Goal: Transaction & Acquisition: Purchase product/service

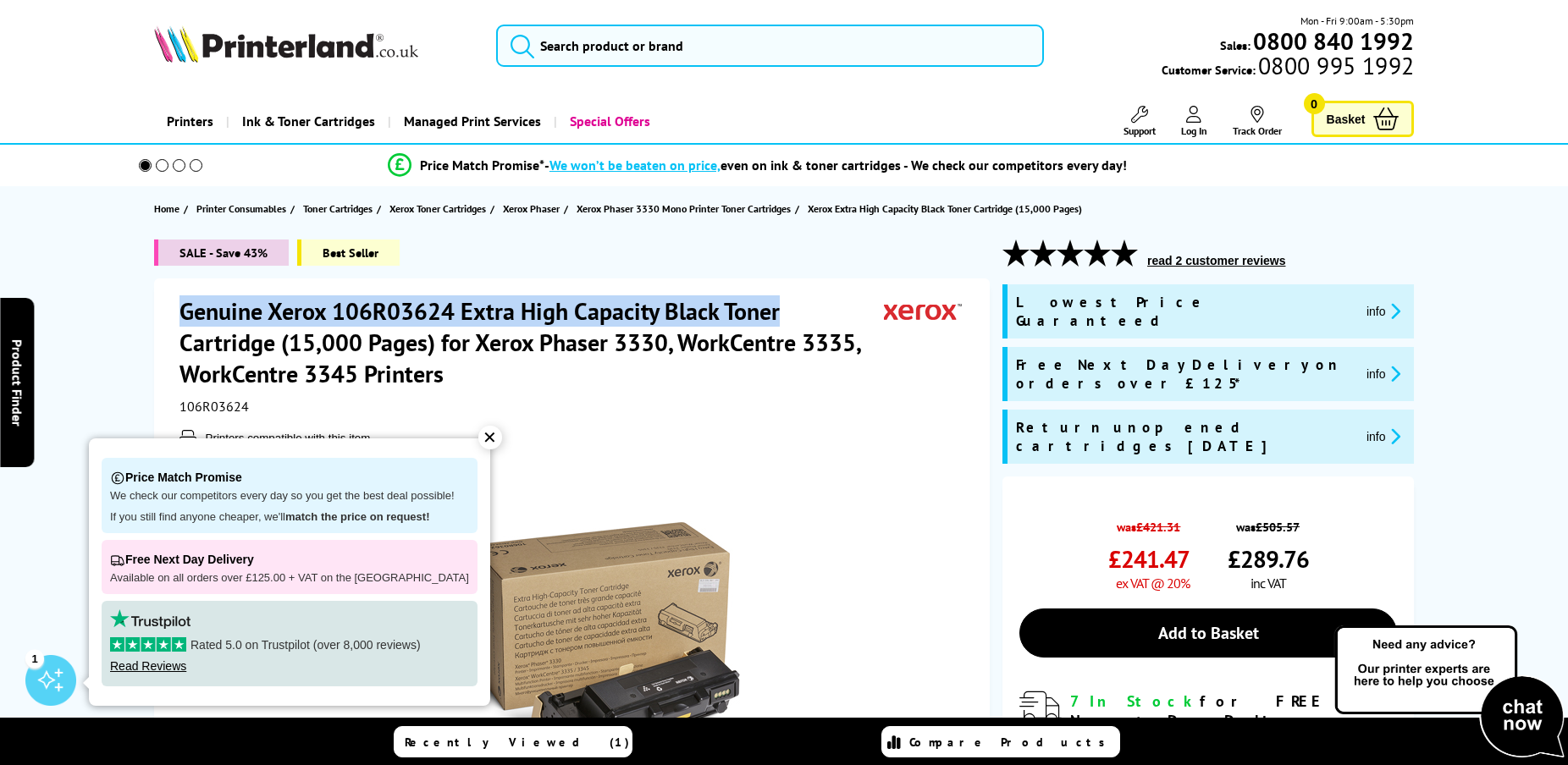
drag, startPoint x: 181, startPoint y: 308, endPoint x: 782, endPoint y: 316, distance: 601.1
click at [782, 316] on h1 "Genuine Xerox 106R03624 Extra High Capacity Black Toner Cartridge (15,000 Pages…" at bounding box center [531, 342] width 705 height 94
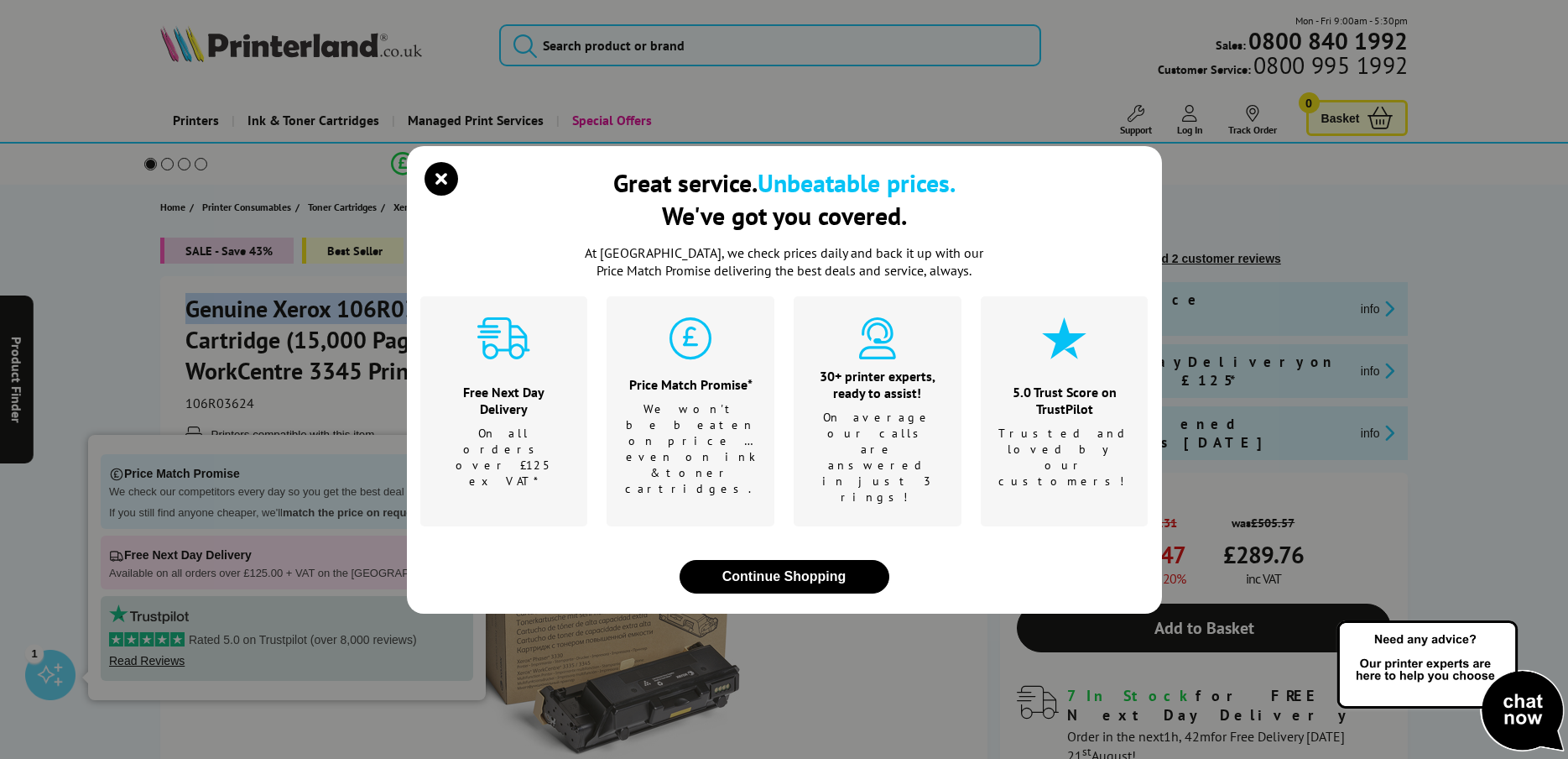
copy h1 "Genuine Xerox 106R03624 Extra High Capacity Black Toner"
click at [817, 560] on button "Continue Shopping" at bounding box center [784, 577] width 210 height 34
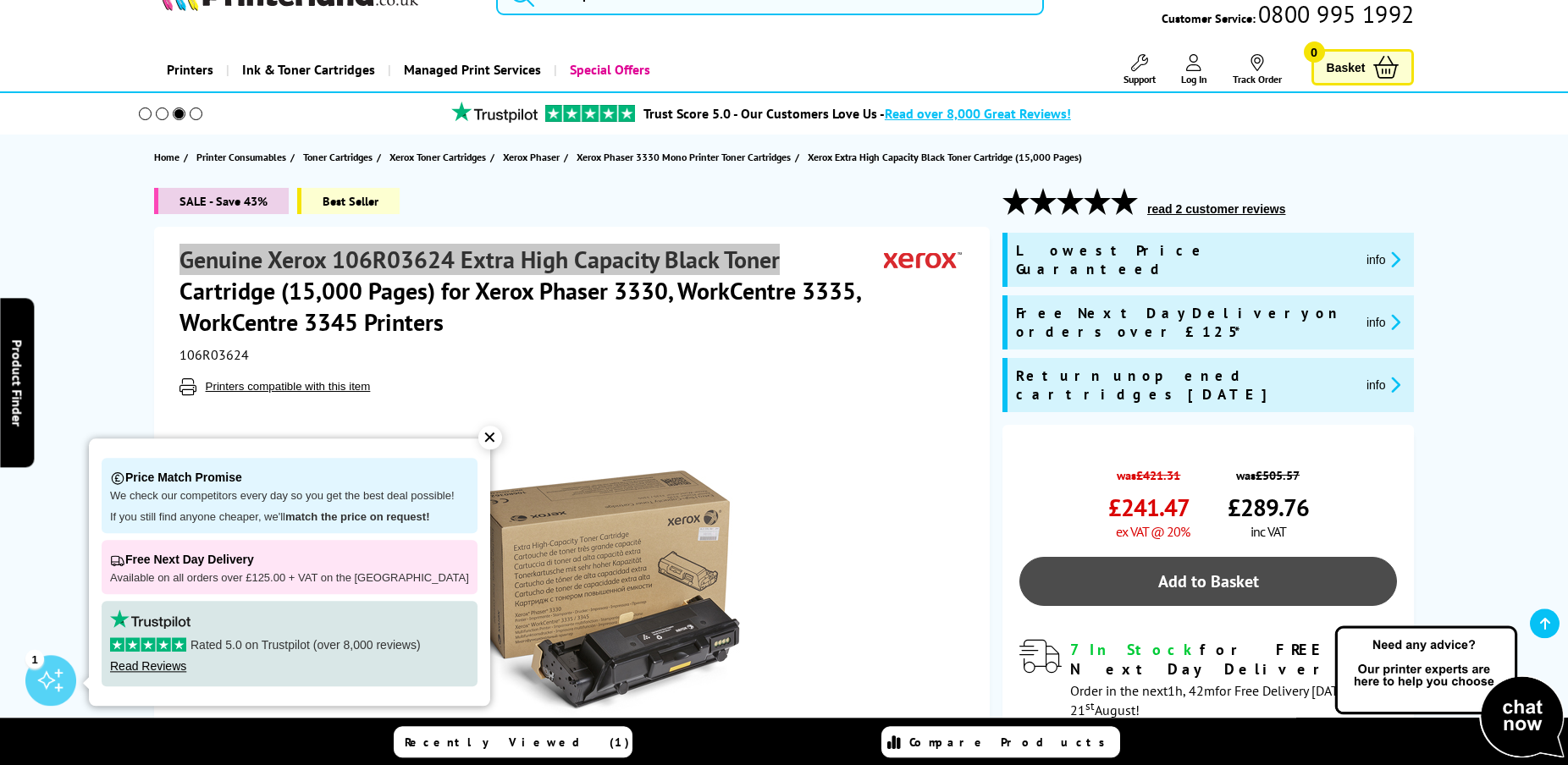
scroll to position [86, 0]
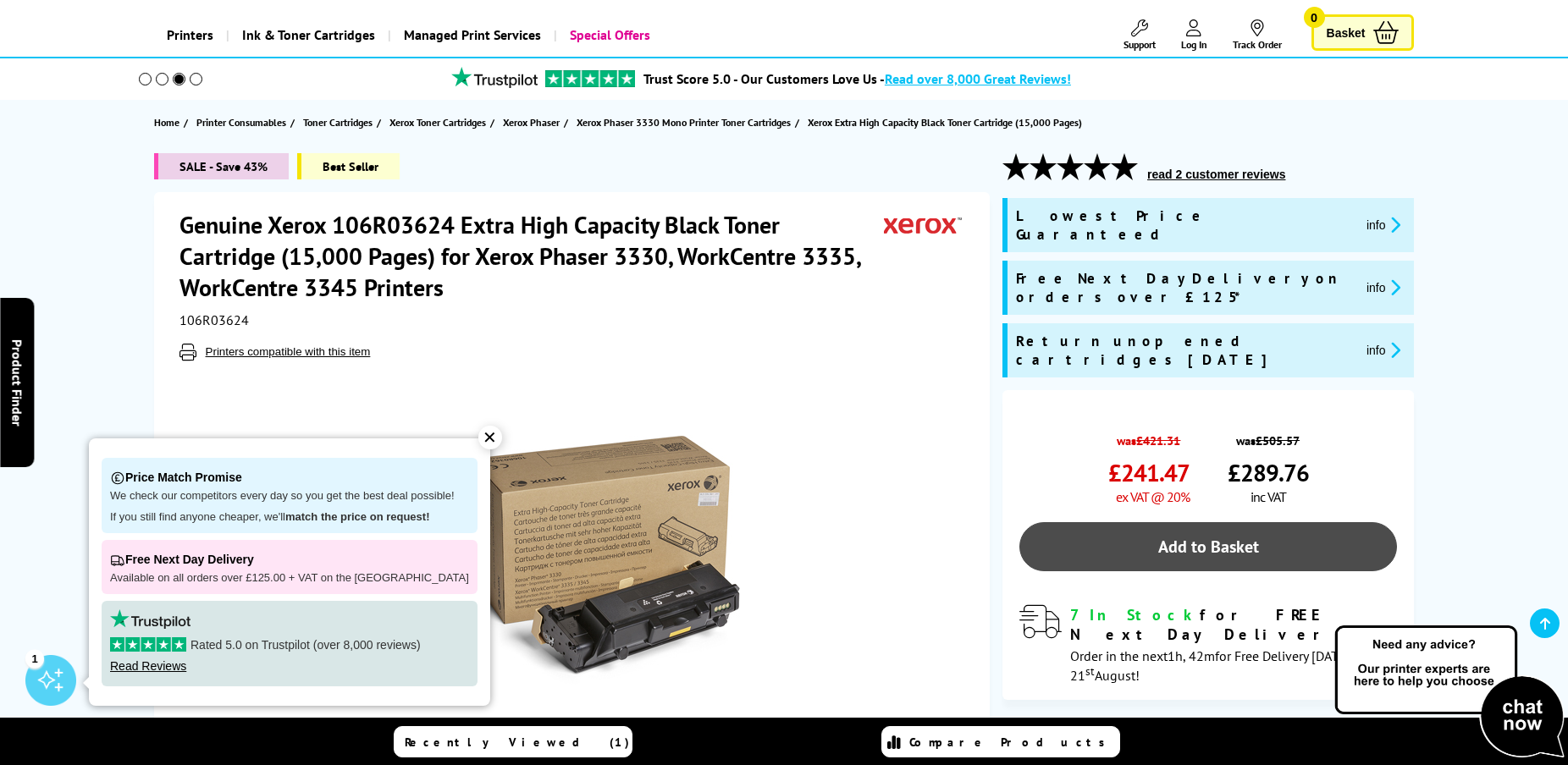
click at [1126, 522] on link "Add to Basket" at bounding box center [1208, 547] width 378 height 49
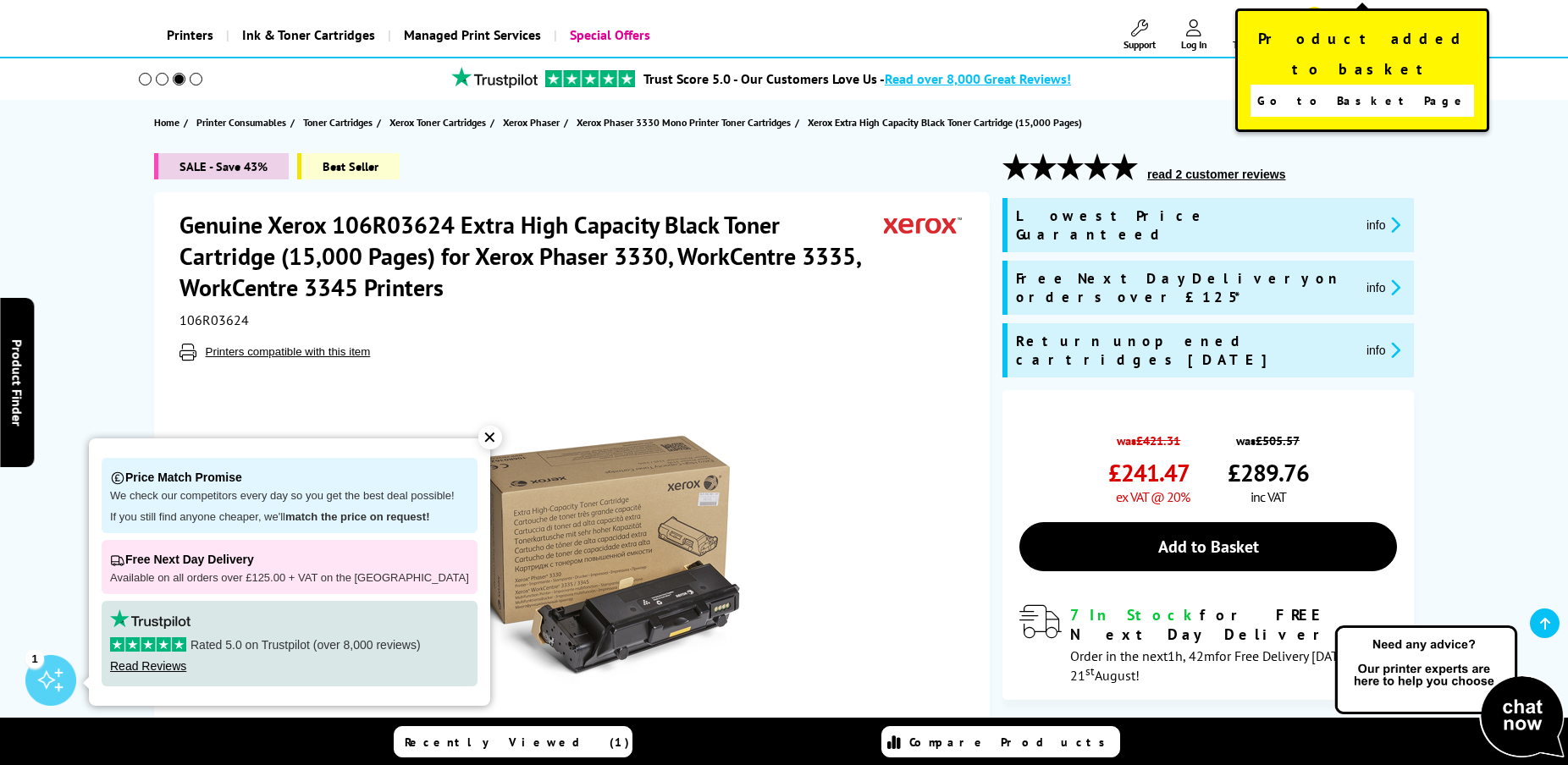
click at [1342, 89] on span "Go to Basket Page" at bounding box center [1361, 101] width 210 height 23
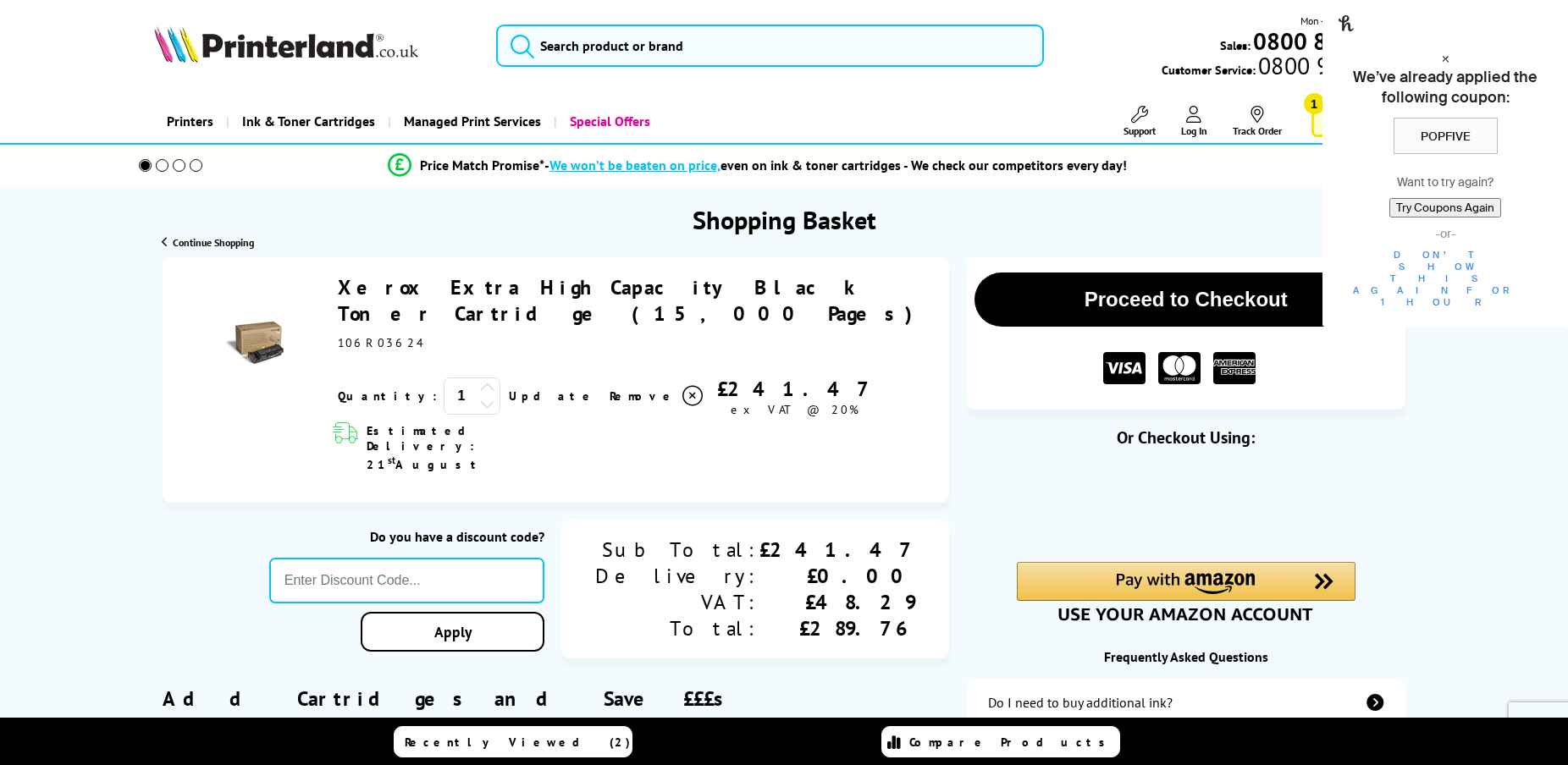
click at [480, 380] on icon at bounding box center [487, 387] width 16 height 16
click at [509, 388] on link "Update" at bounding box center [552, 396] width 87 height 16
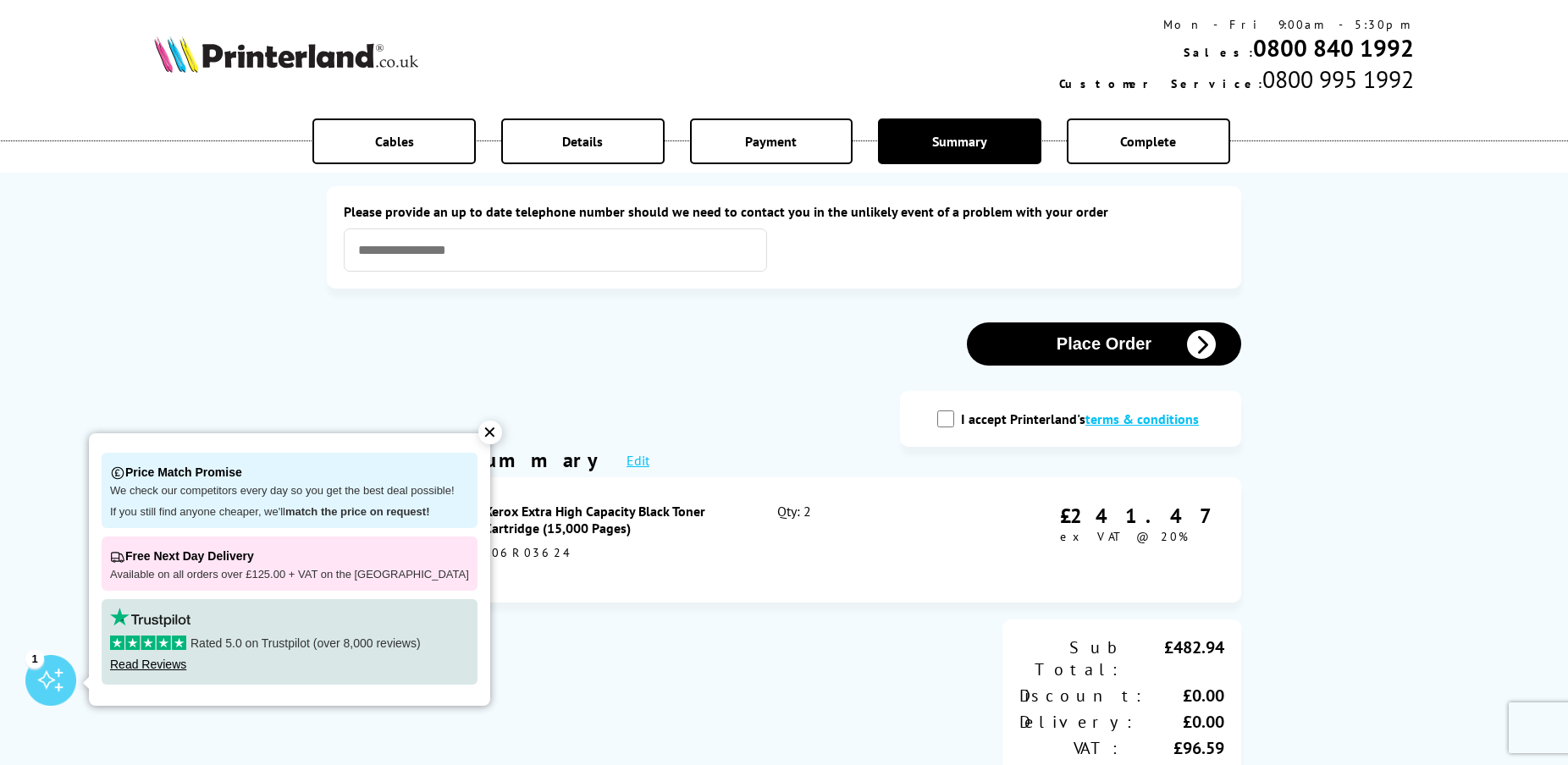
click at [945, 418] on input "I accept Printerland's terms & conditions" at bounding box center [945, 418] width 17 height 17
checkbox input "true"
click at [1037, 350] on button "Place Order" at bounding box center [1104, 343] width 274 height 43
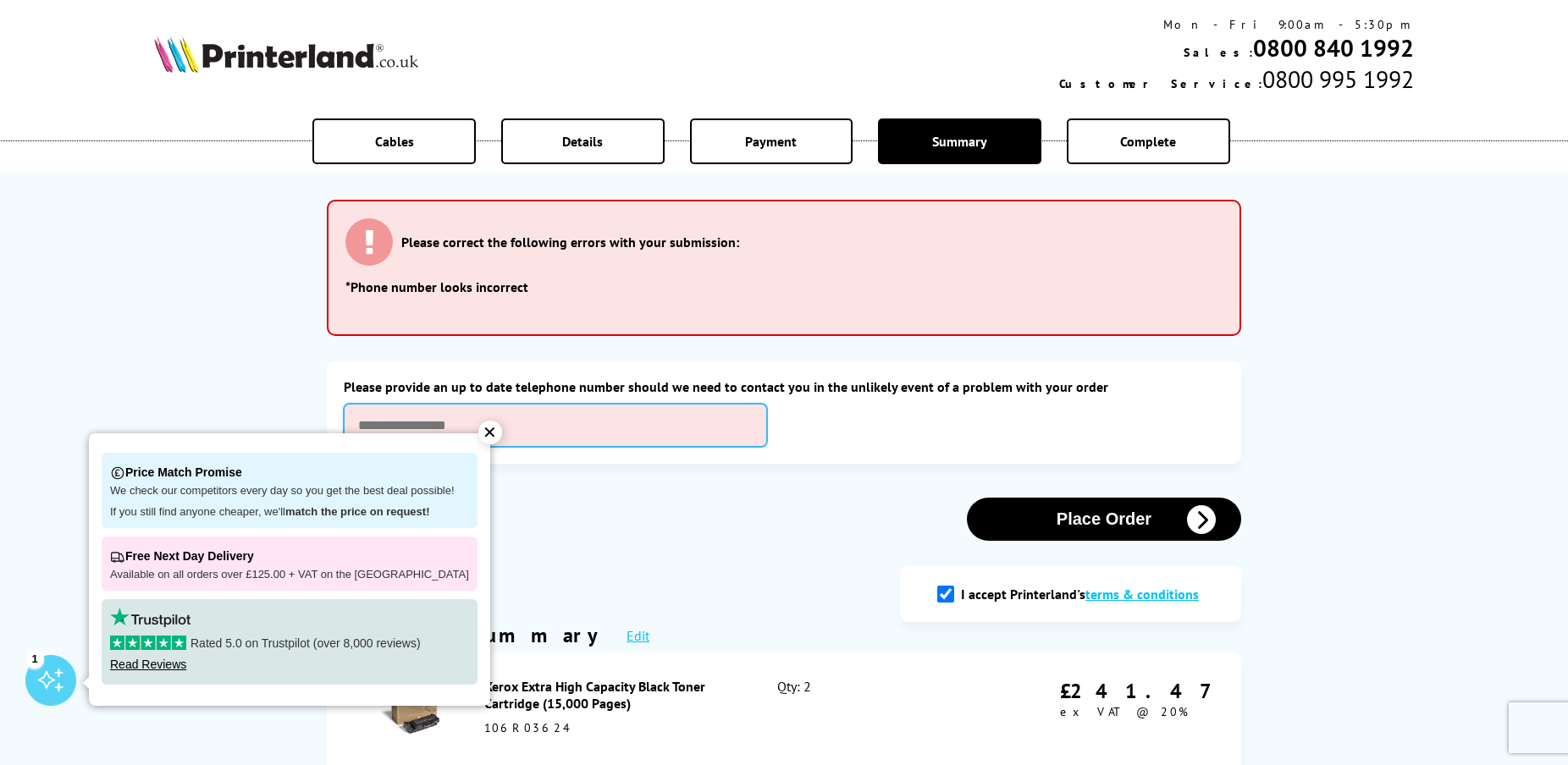
click at [530, 428] on input "text" at bounding box center [555, 425] width 423 height 43
type input "**********"
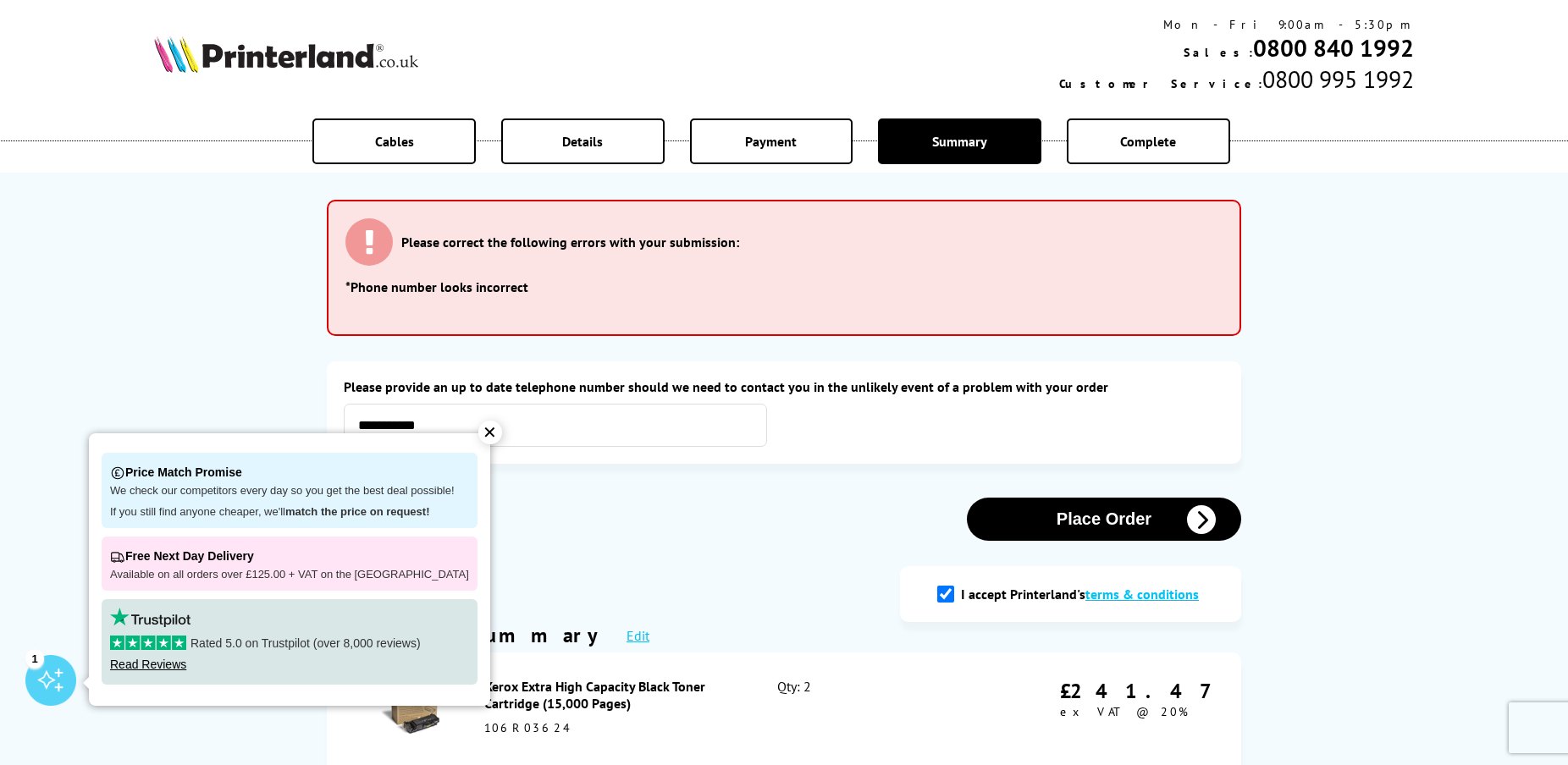
click at [1061, 525] on button "Place Order" at bounding box center [1104, 518] width 274 height 43
